Goal: Transaction & Acquisition: Purchase product/service

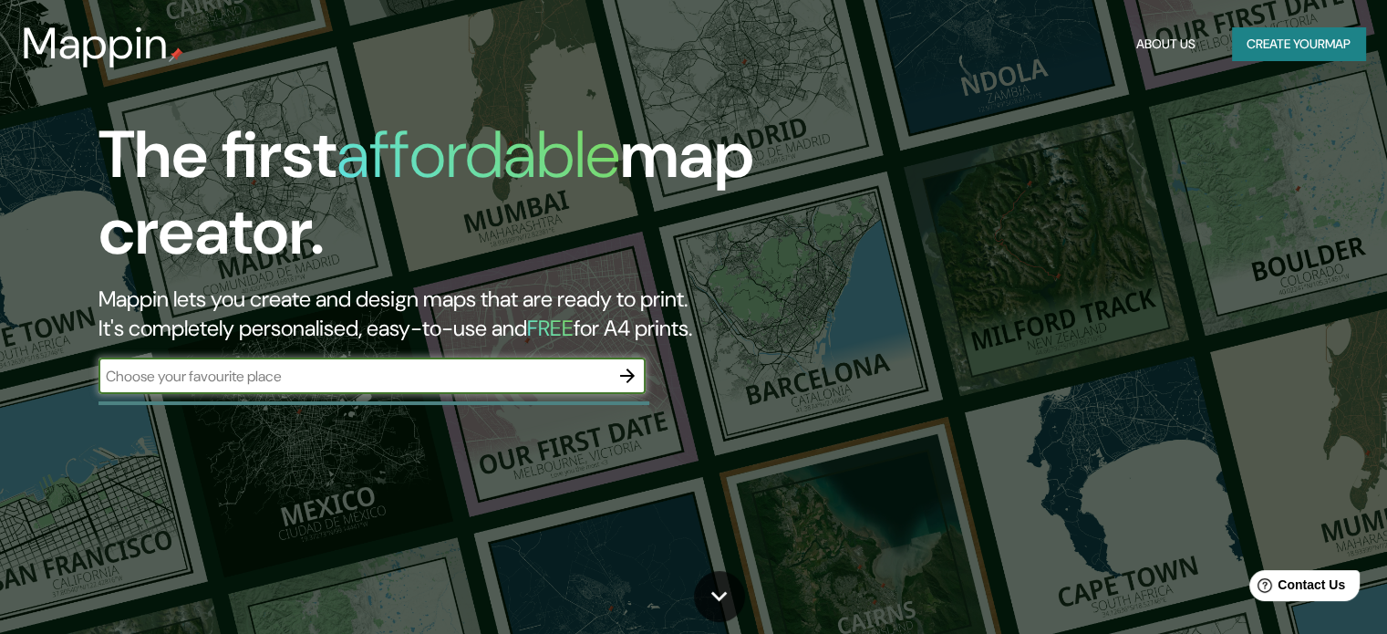
click at [620, 380] on icon "button" at bounding box center [628, 376] width 22 height 22
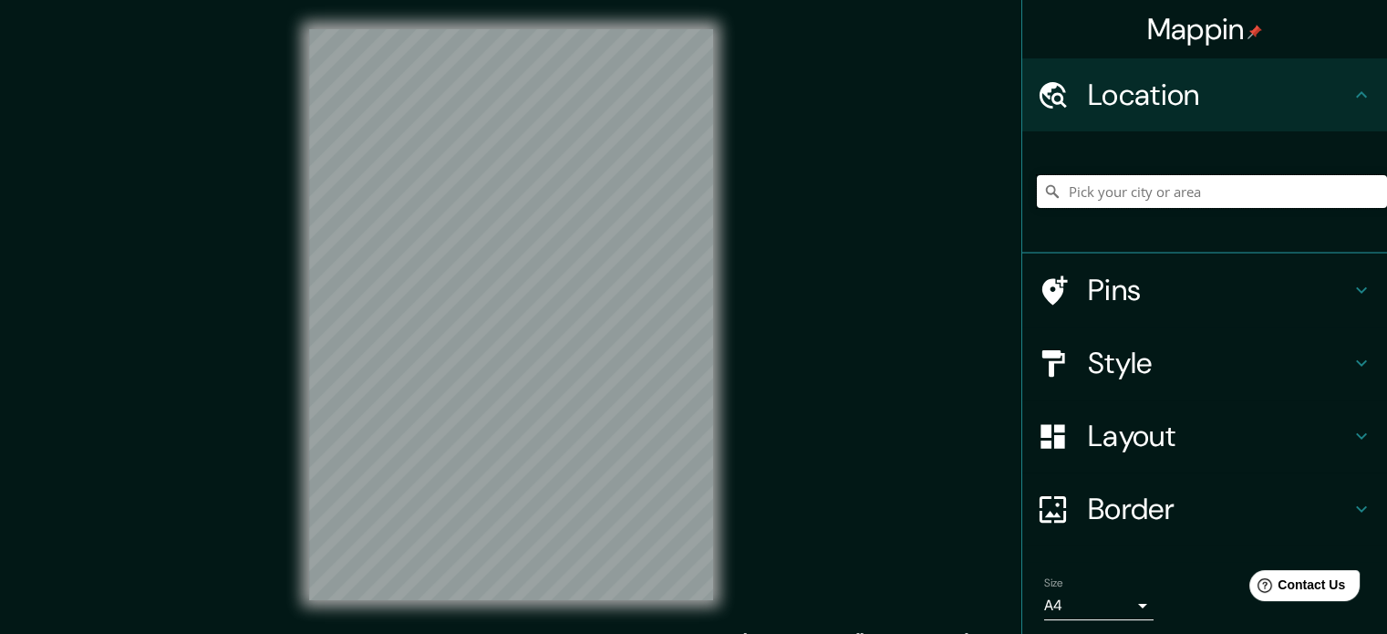
click at [1138, 177] on input "Pick your city or area" at bounding box center [1212, 191] width 350 height 33
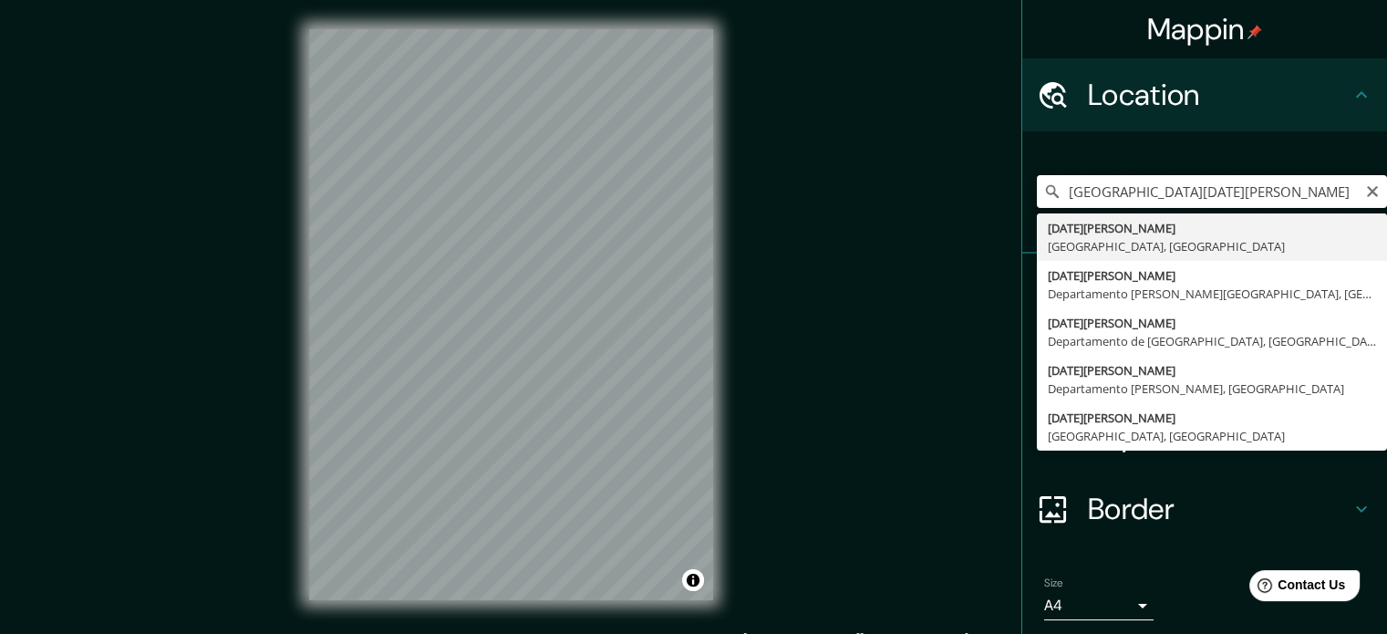
click at [1172, 194] on input "[GEOGRAPHIC_DATA][DATE][PERSON_NAME]" at bounding box center [1212, 191] width 350 height 33
type input "[GEOGRAPHIC_DATA][PERSON_NAME], [GEOGRAPHIC_DATA], [GEOGRAPHIC_DATA]"
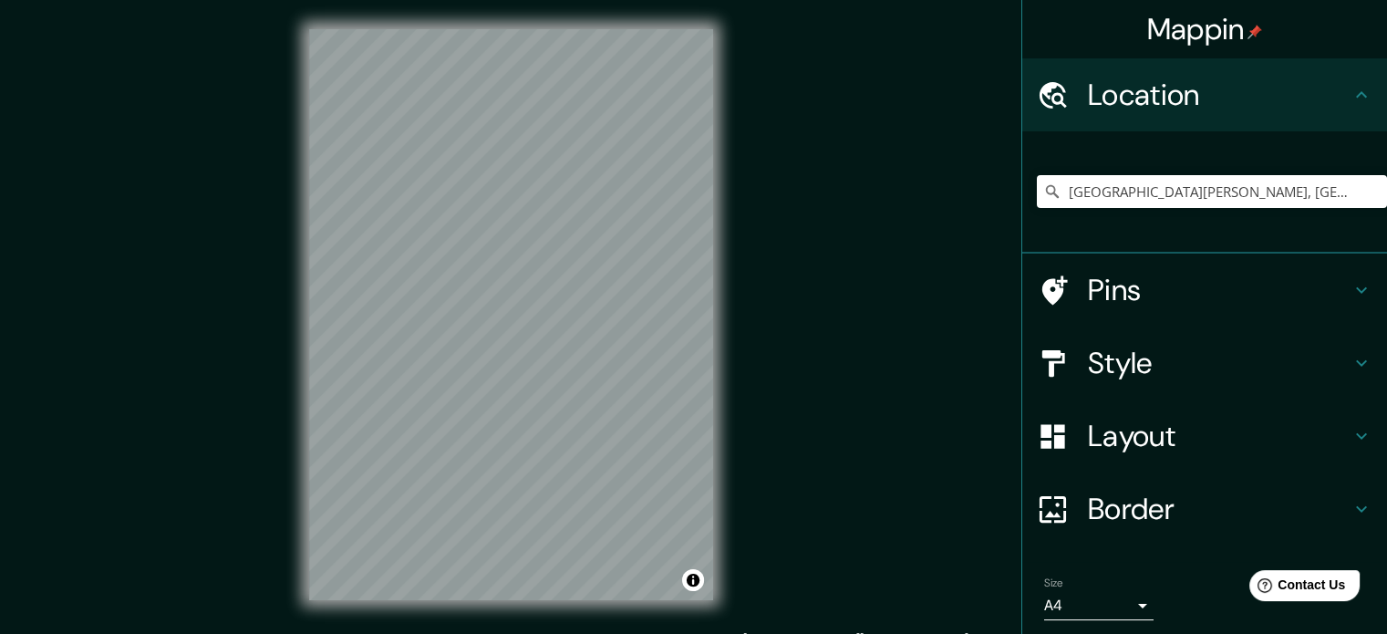
click at [1193, 368] on h4 "Style" at bounding box center [1219, 363] width 263 height 36
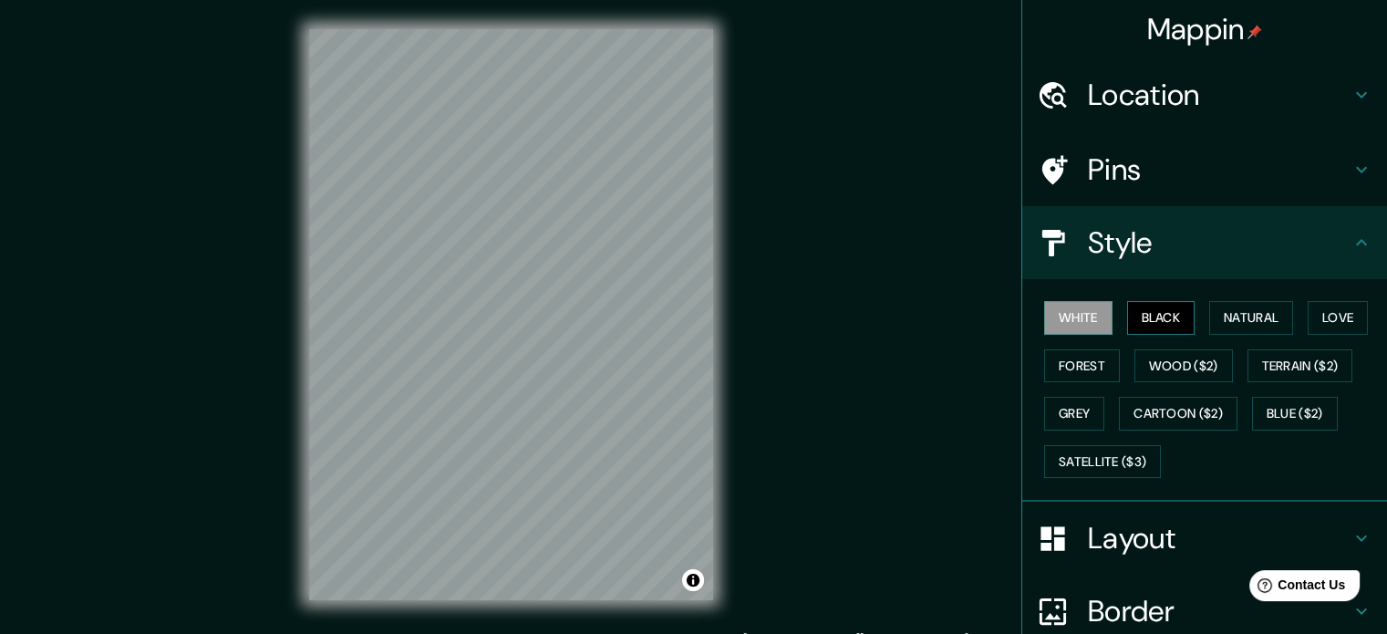
click at [1131, 309] on button "Black" at bounding box center [1161, 318] width 68 height 34
click at [1258, 310] on button "Natural" at bounding box center [1251, 318] width 84 height 34
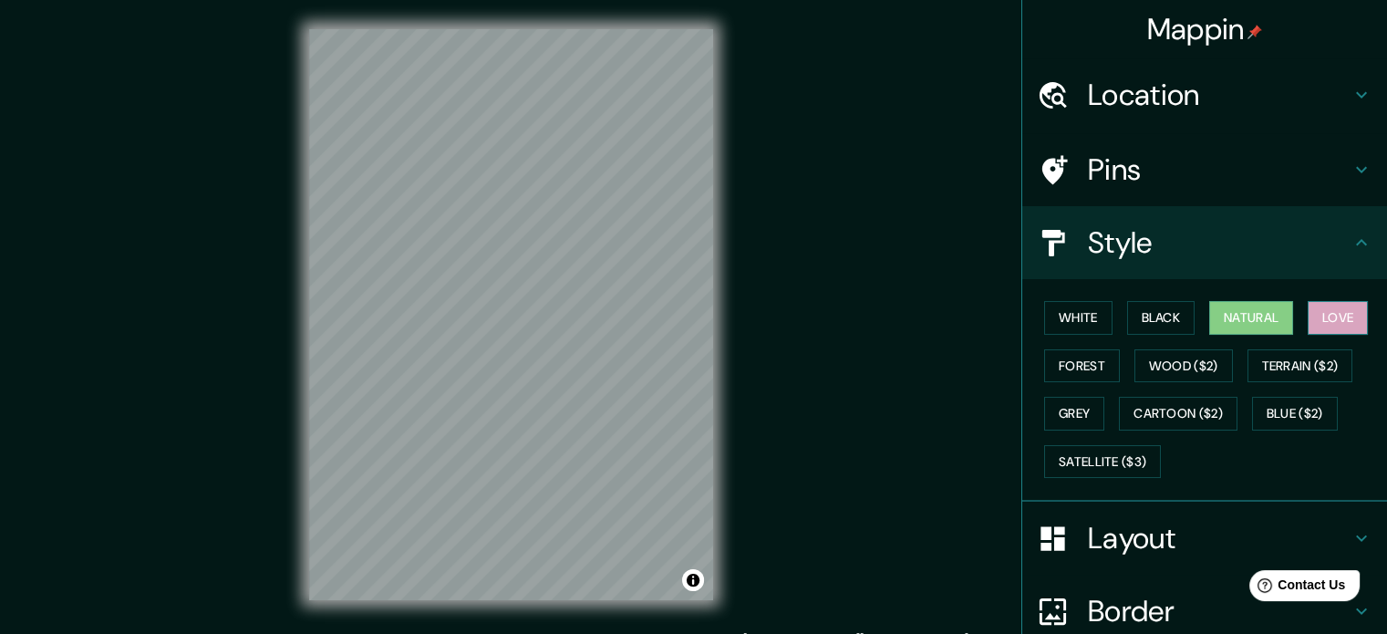
click at [1357, 313] on button "Love" at bounding box center [1338, 318] width 60 height 34
click at [1168, 308] on button "Black" at bounding box center [1161, 318] width 68 height 34
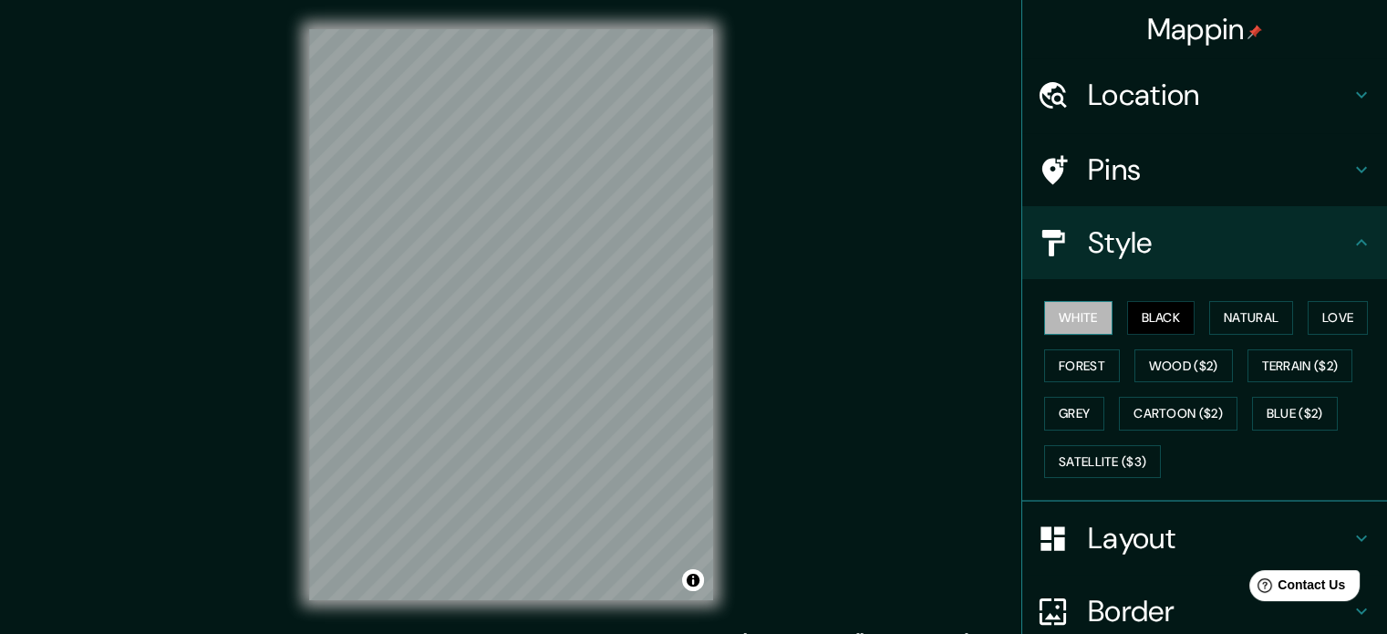
click at [1078, 316] on button "White" at bounding box center [1078, 318] width 68 height 34
click at [1071, 369] on button "Forest" at bounding box center [1082, 366] width 76 height 34
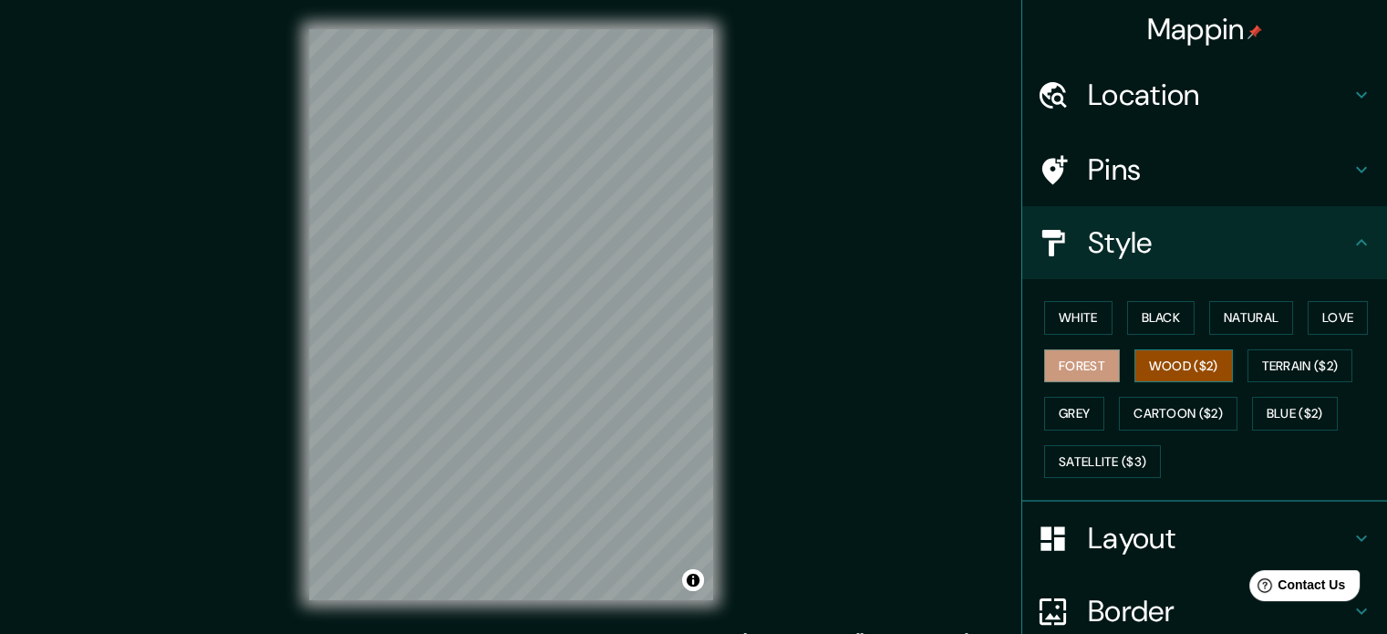
click at [1135, 363] on button "Wood ($2)" at bounding box center [1184, 366] width 98 height 34
click at [1063, 401] on button "Grey" at bounding box center [1074, 414] width 60 height 34
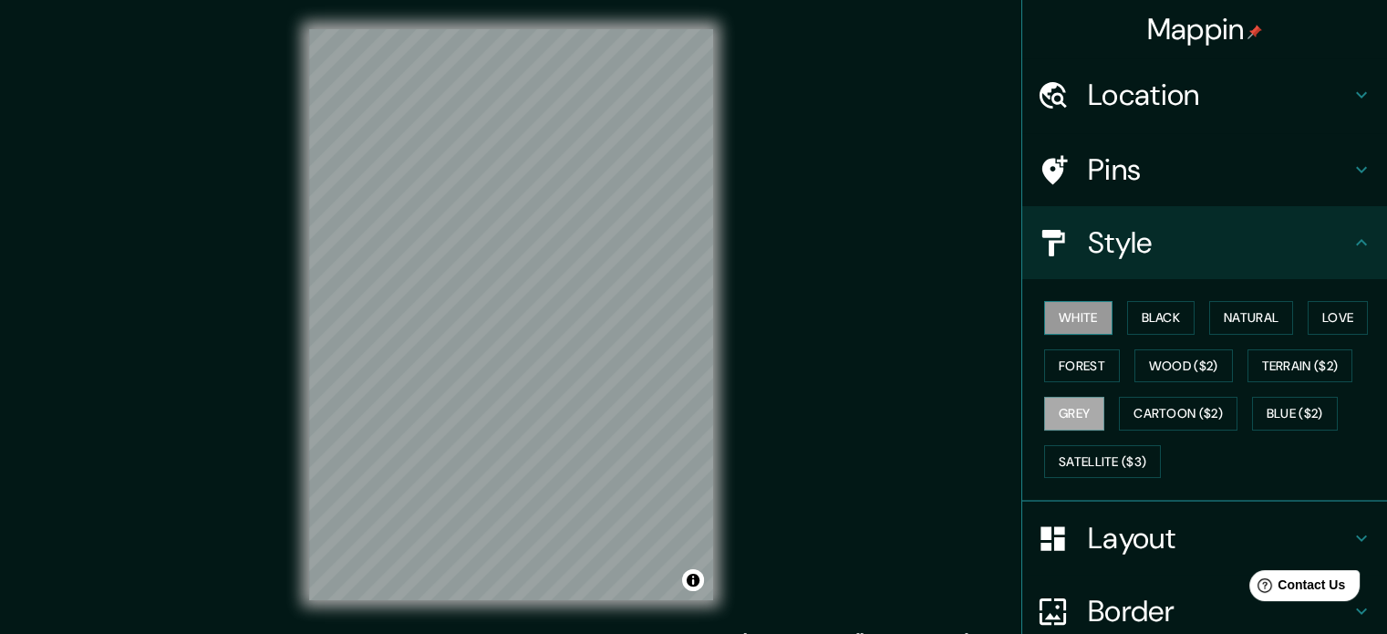
click at [1076, 315] on button "White" at bounding box center [1078, 318] width 68 height 34
click at [1144, 313] on button "Black" at bounding box center [1161, 318] width 68 height 34
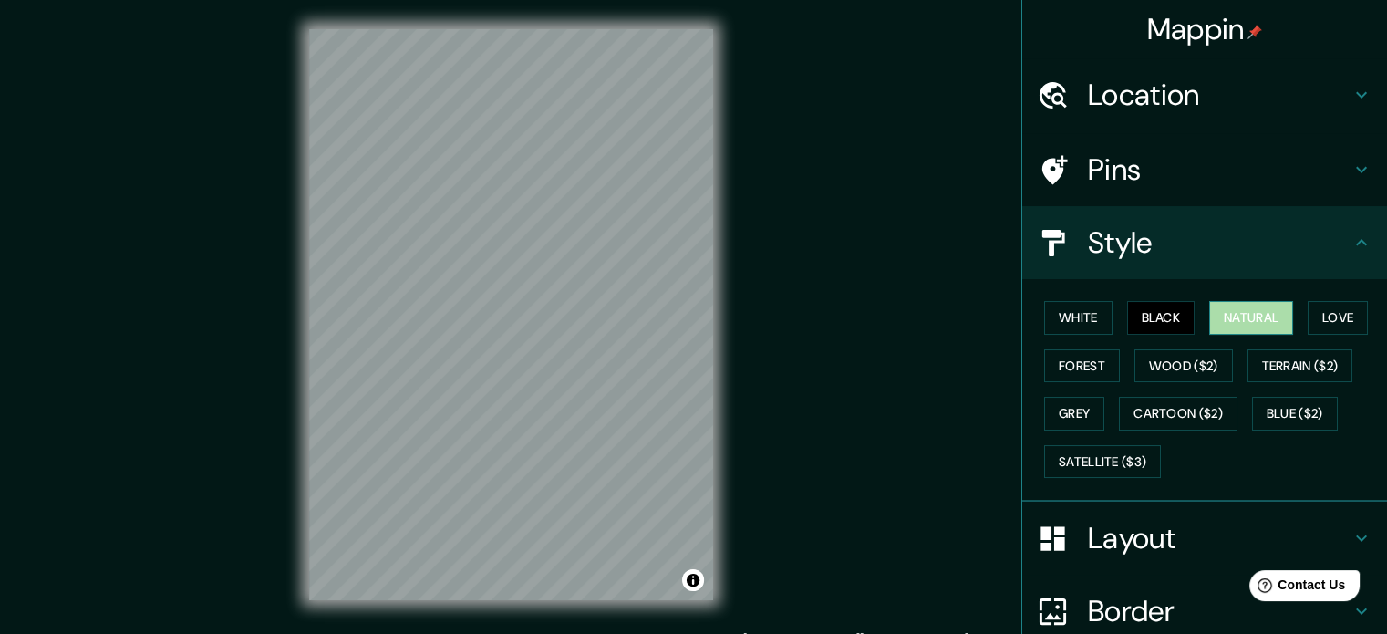
click at [1209, 315] on button "Natural" at bounding box center [1251, 318] width 84 height 34
